Goal: Task Accomplishment & Management: Manage account settings

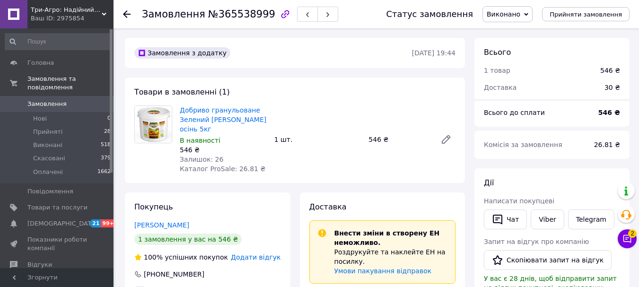
click at [37, 100] on span "Замовлення" at bounding box center [46, 104] width 39 height 9
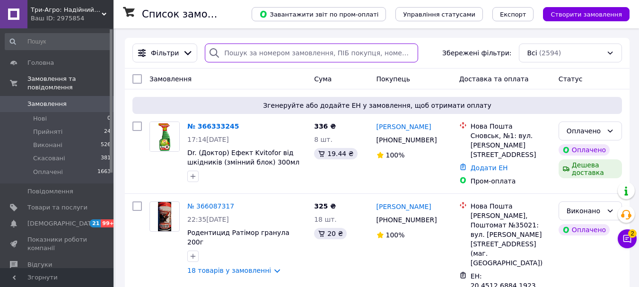
click at [274, 53] on input "search" at bounding box center [311, 53] width 213 height 19
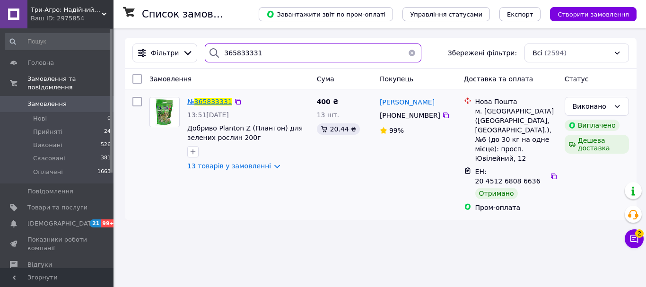
type input "365833331"
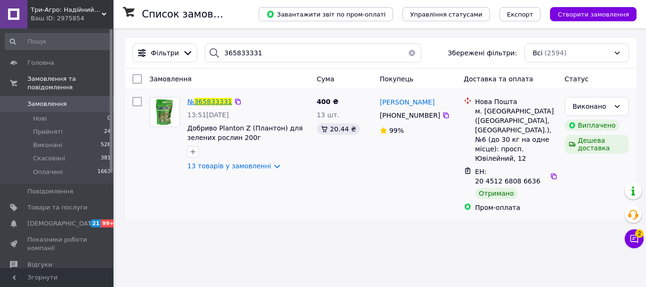
click at [200, 100] on span "365833331" at bounding box center [213, 102] width 38 height 8
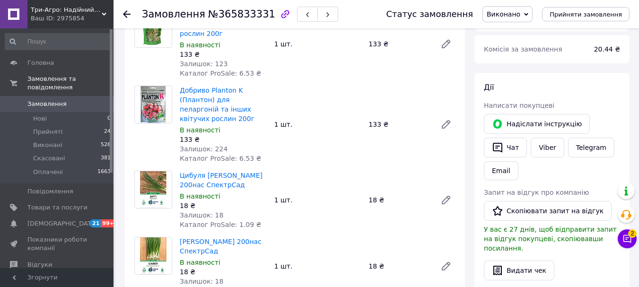
scroll to position [95, 0]
click at [510, 148] on button "Чат" at bounding box center [505, 149] width 43 height 20
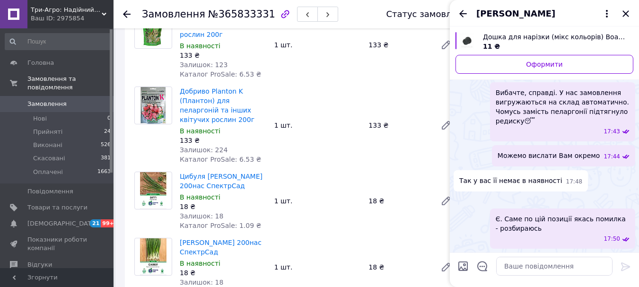
scroll to position [902, 0]
click at [466, 265] on input "Завантажити файли" at bounding box center [462, 266] width 11 height 11
type input "C:\fakepath\зображення_viber_2025-10-12_[PHONE_NUMBER].jpg"
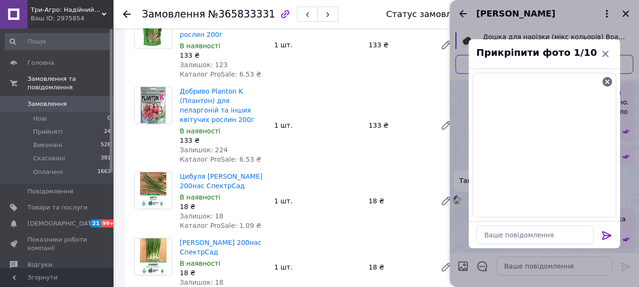
click at [609, 232] on icon at bounding box center [606, 235] width 11 height 11
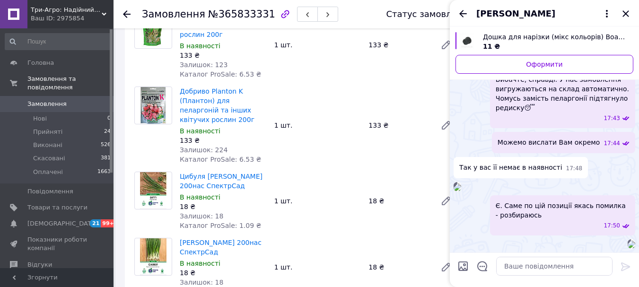
scroll to position [1047, 0]
click at [530, 268] on textarea at bounding box center [554, 266] width 116 height 19
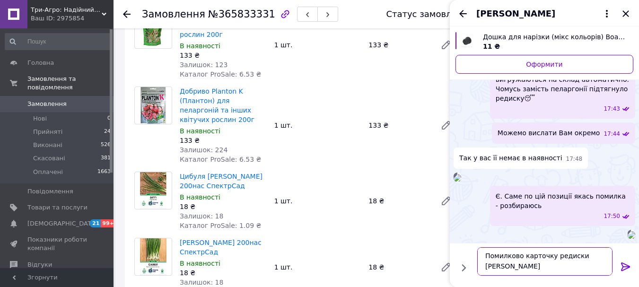
scroll to position [1, 0]
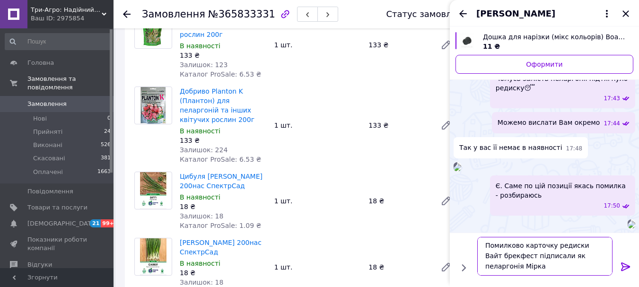
type textarea "Помилково карточку редиски Вайт брекфест підписали як пеларгонія Мірка."
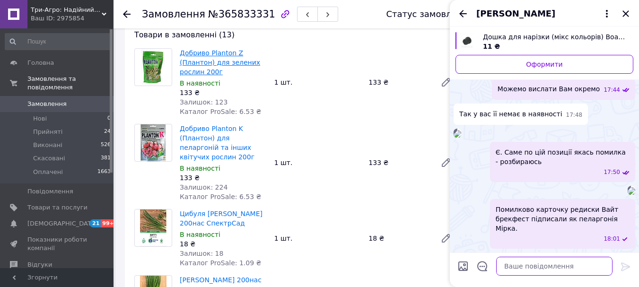
scroll to position [0, 0]
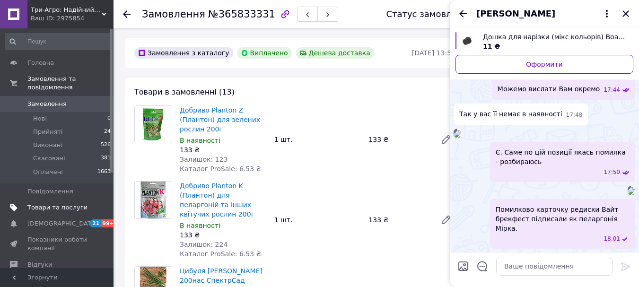
click at [53, 203] on span "Товари та послуги" at bounding box center [57, 207] width 60 height 9
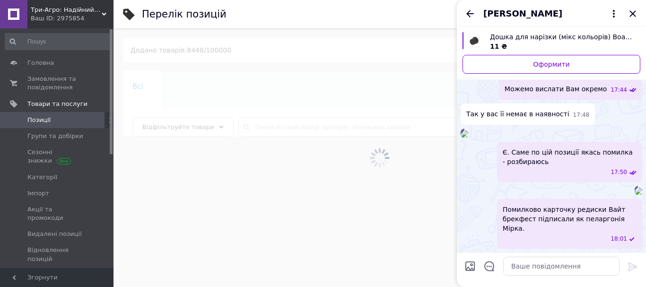
click at [637, 14] on div "[PERSON_NAME]" at bounding box center [551, 13] width 189 height 26
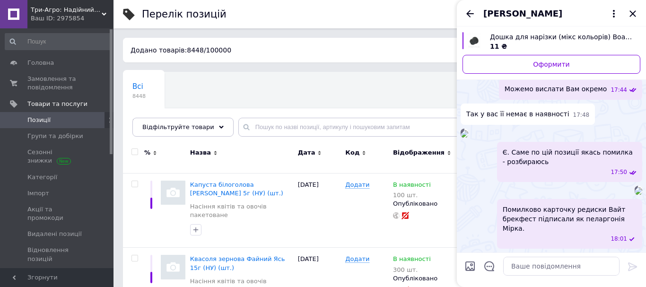
click at [634, 12] on div "[PERSON_NAME]" at bounding box center [551, 13] width 189 height 26
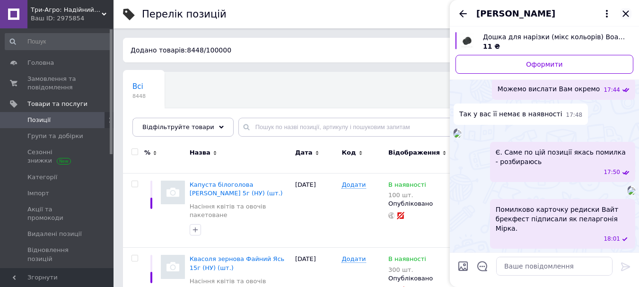
click at [623, 12] on icon "Закрити" at bounding box center [625, 13] width 11 height 11
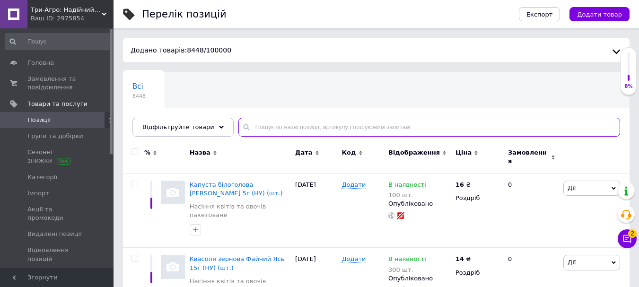
click at [321, 126] on input "text" at bounding box center [429, 127] width 382 height 19
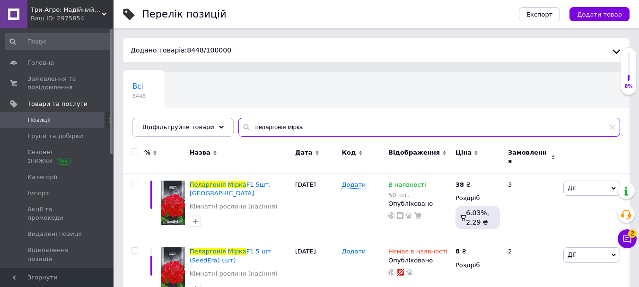
type input "пеларгонія мірка"
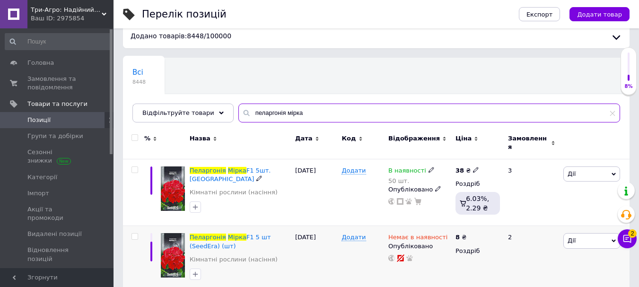
scroll to position [22, 0]
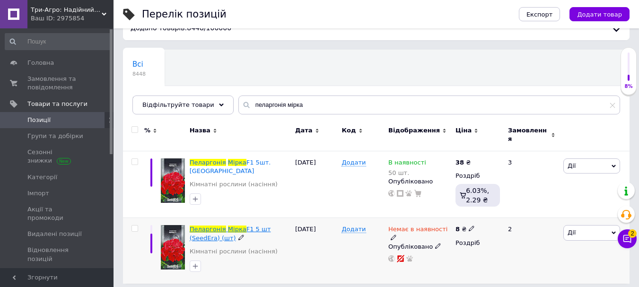
click at [251, 226] on span "F1 5 шт (SeedEra) (шт)" at bounding box center [230, 234] width 81 height 16
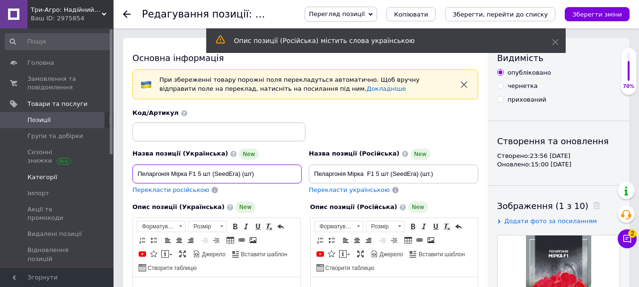
drag, startPoint x: 284, startPoint y: 176, endPoint x: 0, endPoint y: 184, distance: 284.4
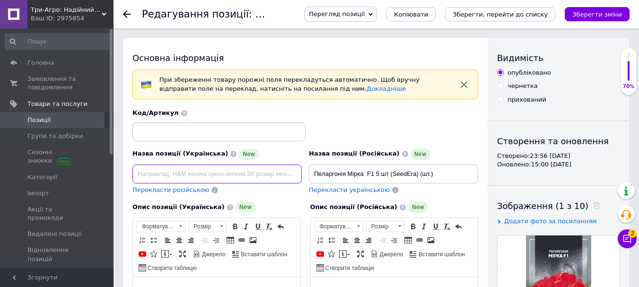
paste input "[PERSON_NAME] БРЕКФАСТ [2г]"
type input "[PERSON_NAME] БРЕКФАСТ 2г ТМ Насіння України"
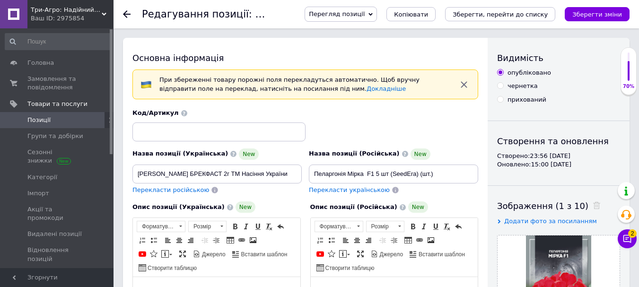
click at [141, 191] on span "Перекласти російською" at bounding box center [170, 189] width 77 height 7
type input "[PERSON_NAME] БРЕКФАСТ 2г ТМ [PERSON_NAME]"
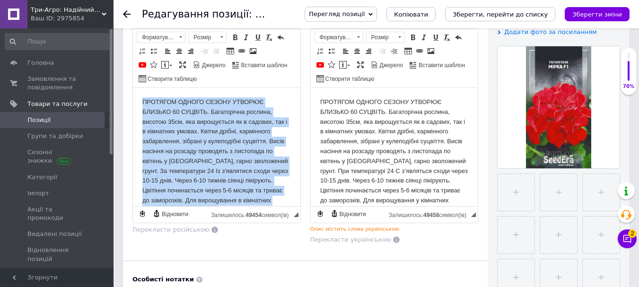
scroll to position [28, 0]
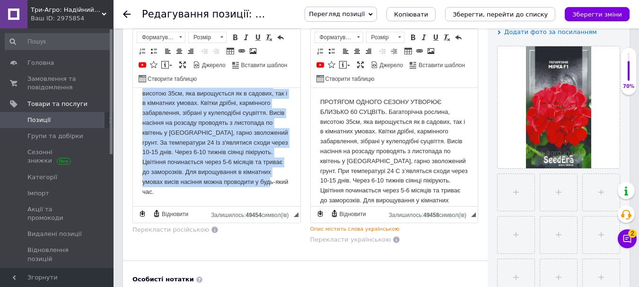
drag, startPoint x: 140, startPoint y: 100, endPoint x: 435, endPoint y: 309, distance: 362.1
click at [300, 206] on html "ПРОТЯГОМ ОДНОГО СЕЗОНУ УТВОРЮЄ БЛИЗЬКО 60 СУЦВІТЬ. Багаторічна рослина, висотою…" at bounding box center [216, 133] width 167 height 147
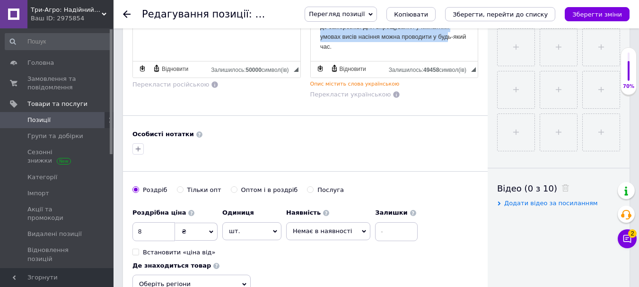
drag, startPoint x: 318, startPoint y: -44, endPoint x: 464, endPoint y: 283, distance: 358.4
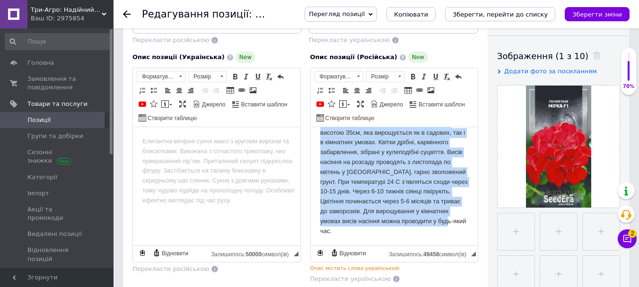
scroll to position [0, 0]
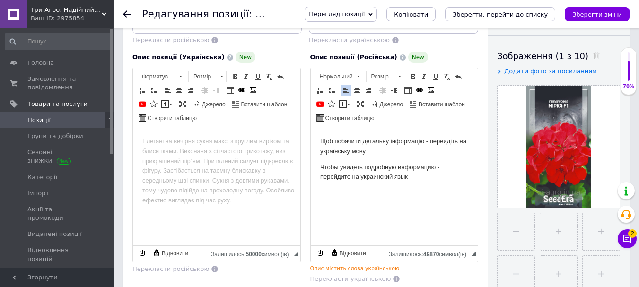
click at [192, 146] on body "Редактор, 551BA061-7777-4D3A-8EA5-C57165D1DFF6" at bounding box center [216, 142] width 149 height 10
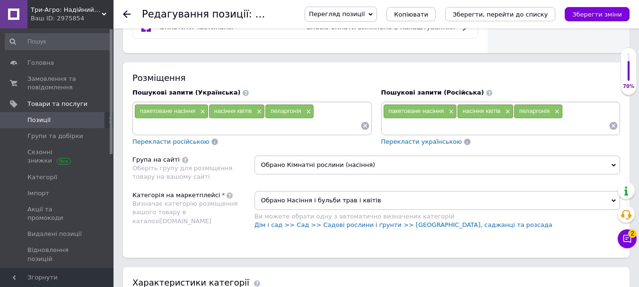
scroll to position [623, 0]
click at [200, 109] on span "×" at bounding box center [202, 111] width 8 height 8
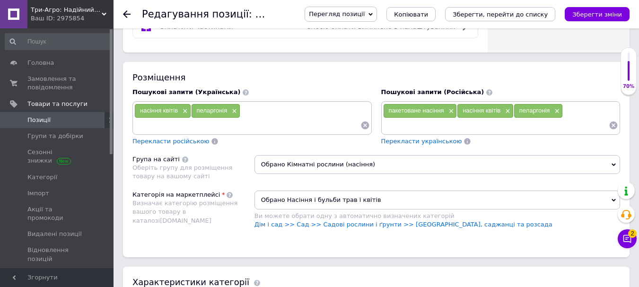
click at [200, 109] on span "пеларгонія" at bounding box center [212, 110] width 31 height 7
click at [233, 111] on span "×" at bounding box center [233, 111] width 8 height 8
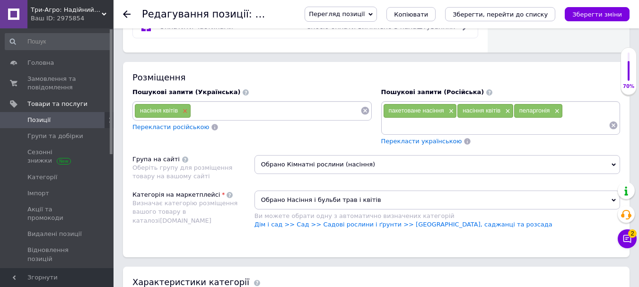
click at [186, 110] on span "×" at bounding box center [184, 111] width 8 height 8
click at [187, 110] on input at bounding box center [252, 111] width 236 height 14
type input "редиска вайт брекфаст"
type input "насіння редиски вайт боекфест"
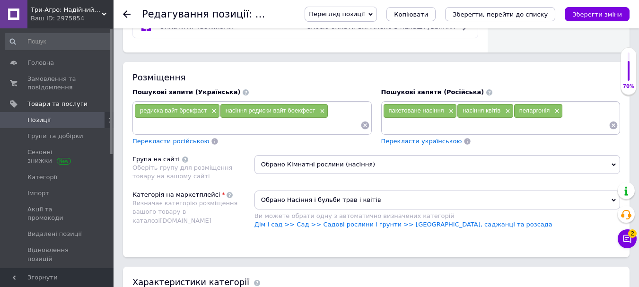
click at [144, 140] on span "Перекласти російською" at bounding box center [170, 141] width 77 height 7
click at [417, 123] on input at bounding box center [496, 125] width 226 height 14
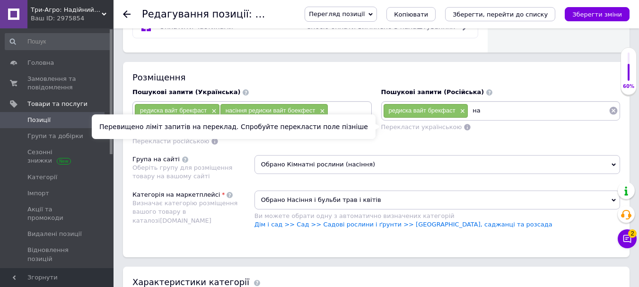
type input "н"
type input "[PERSON_NAME]"
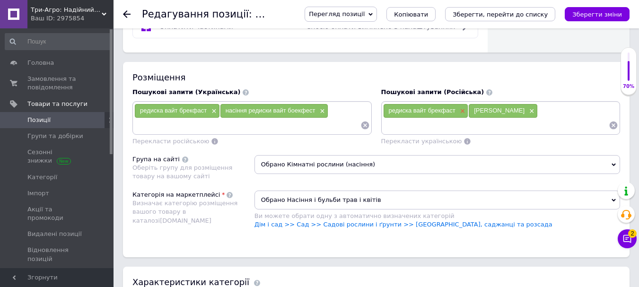
click at [462, 113] on span "×" at bounding box center [462, 111] width 8 height 8
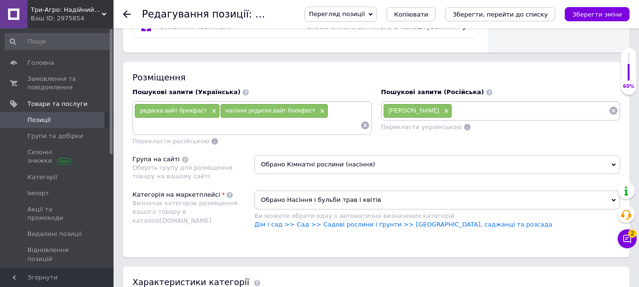
click at [452, 118] on input at bounding box center [530, 111] width 157 height 14
type input "[PERSON_NAME]"
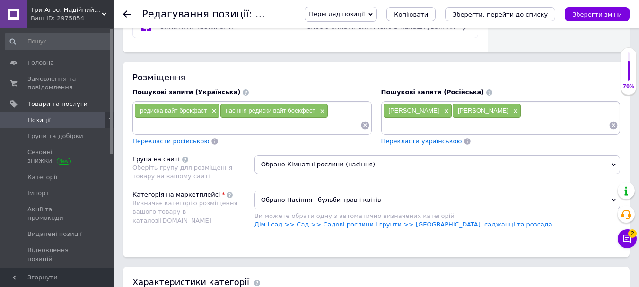
click at [228, 115] on div "насіння редиски вайт боекфест ×" at bounding box center [273, 110] width 107 height 13
click at [234, 128] on input at bounding box center [247, 125] width 226 height 14
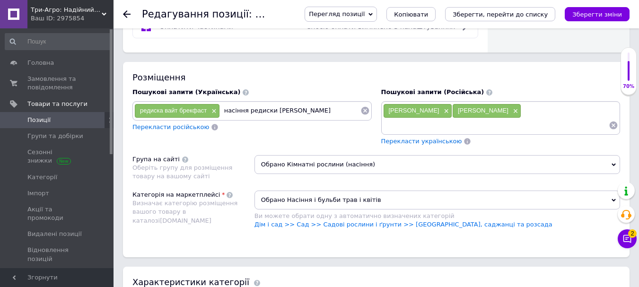
type input "насіння редиски вайт брекфест"
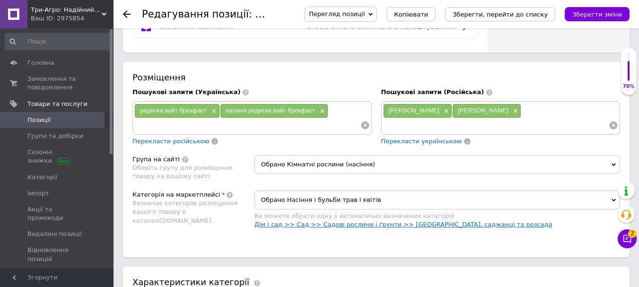
scroll to position [670, 0]
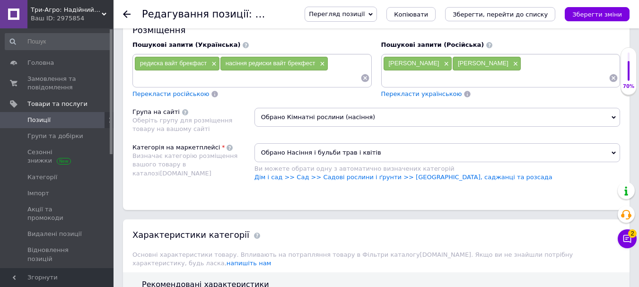
click at [440, 119] on span "Обрано Кімнатні рослини (насіння)" at bounding box center [438, 117] width 366 height 19
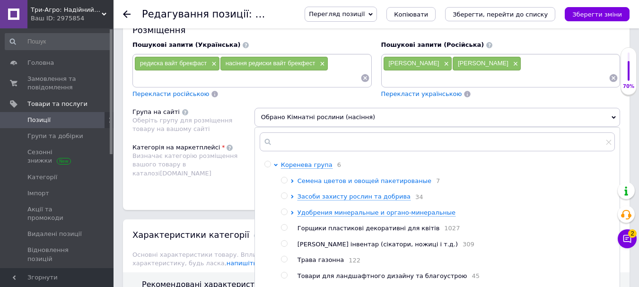
click at [292, 180] on icon at bounding box center [292, 181] width 2 height 4
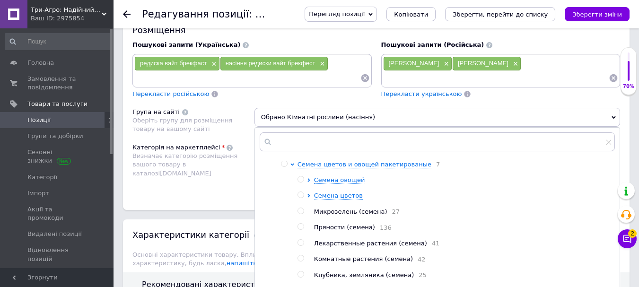
scroll to position [0, 0]
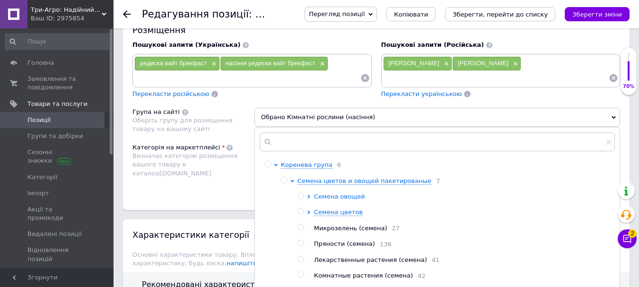
click at [308, 198] on icon at bounding box center [309, 197] width 4 height 4
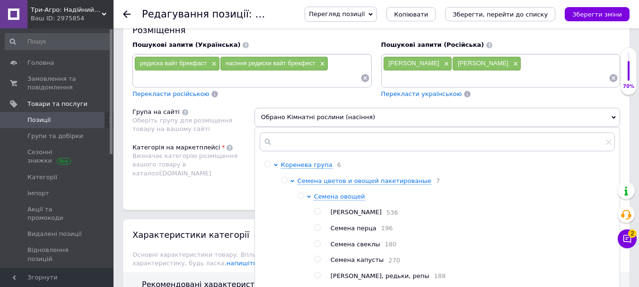
scroll to position [47, 0]
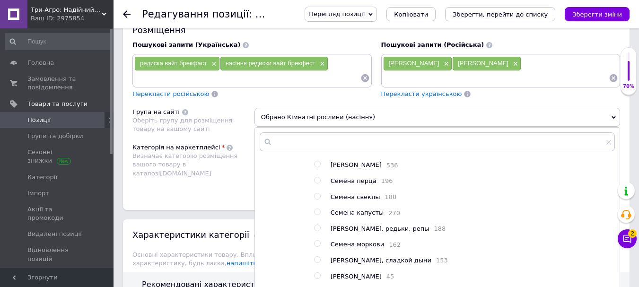
click at [319, 231] on input "radio" at bounding box center [317, 228] width 6 height 6
radio input "true"
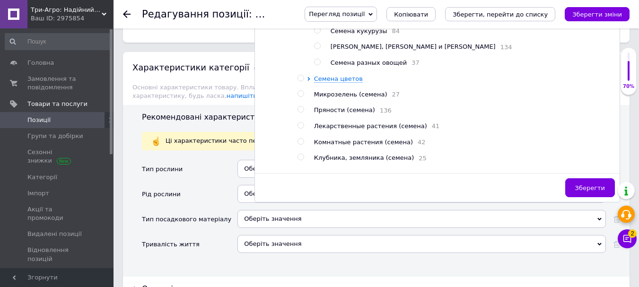
scroll to position [860, 0]
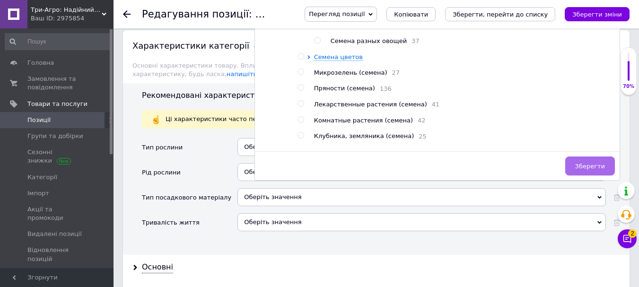
click at [590, 163] on span "Зберегти" at bounding box center [590, 166] width 30 height 7
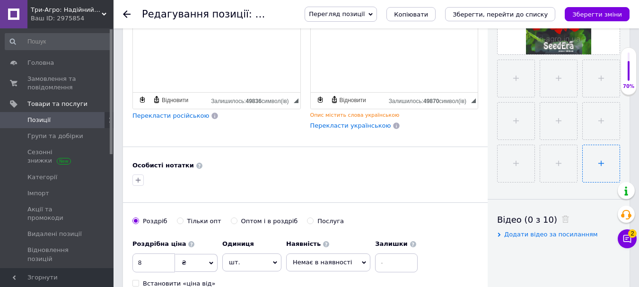
scroll to position [150, 0]
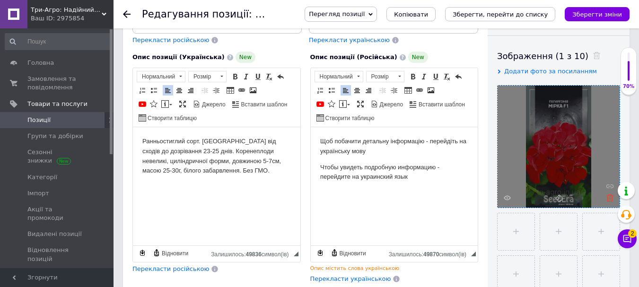
click at [613, 196] on use at bounding box center [610, 197] width 7 height 7
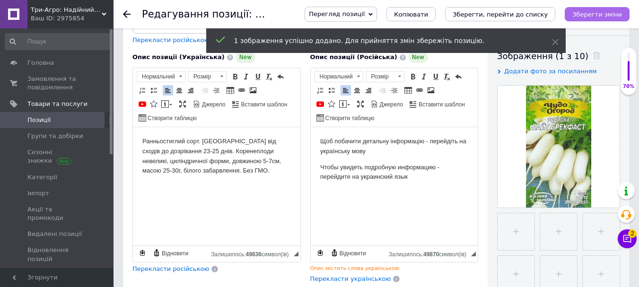
click at [598, 14] on icon "Зберегти зміни" at bounding box center [597, 14] width 50 height 7
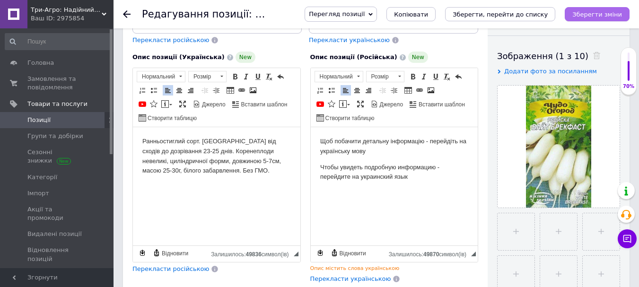
click at [587, 11] on icon "Зберегти зміни" at bounding box center [597, 14] width 50 height 7
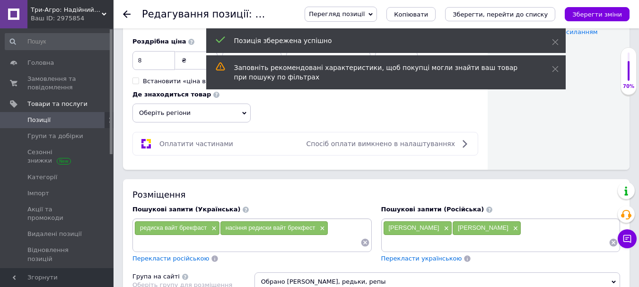
scroll to position [670, 0]
